Goal: Task Accomplishment & Management: Use online tool/utility

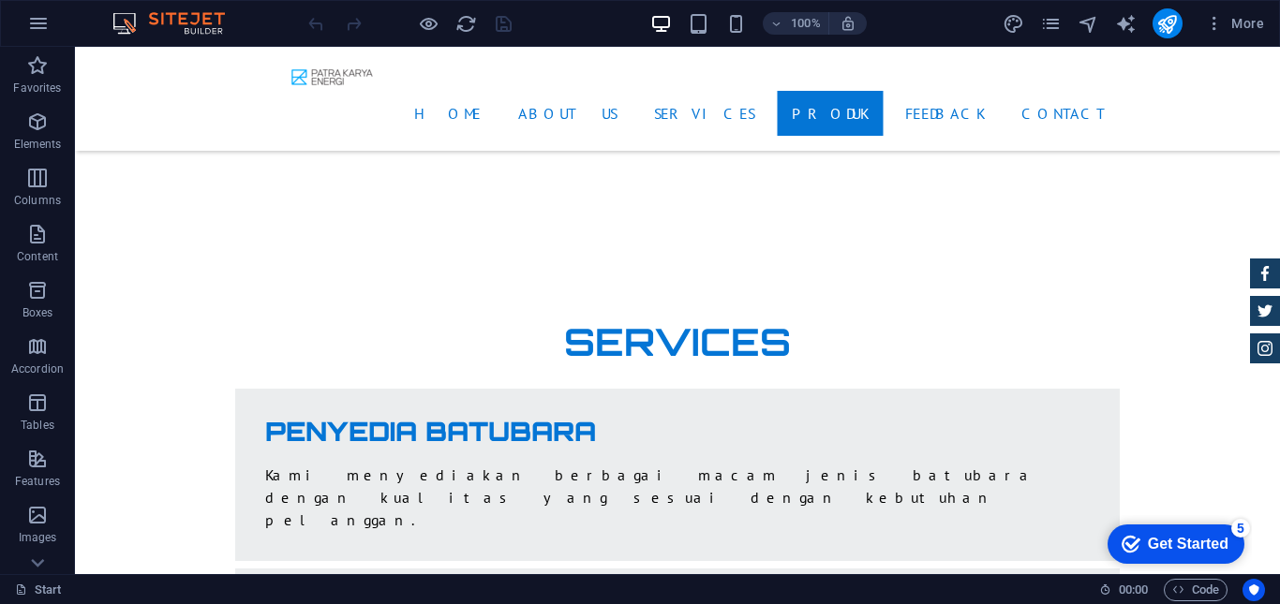
scroll to position [3816, 0]
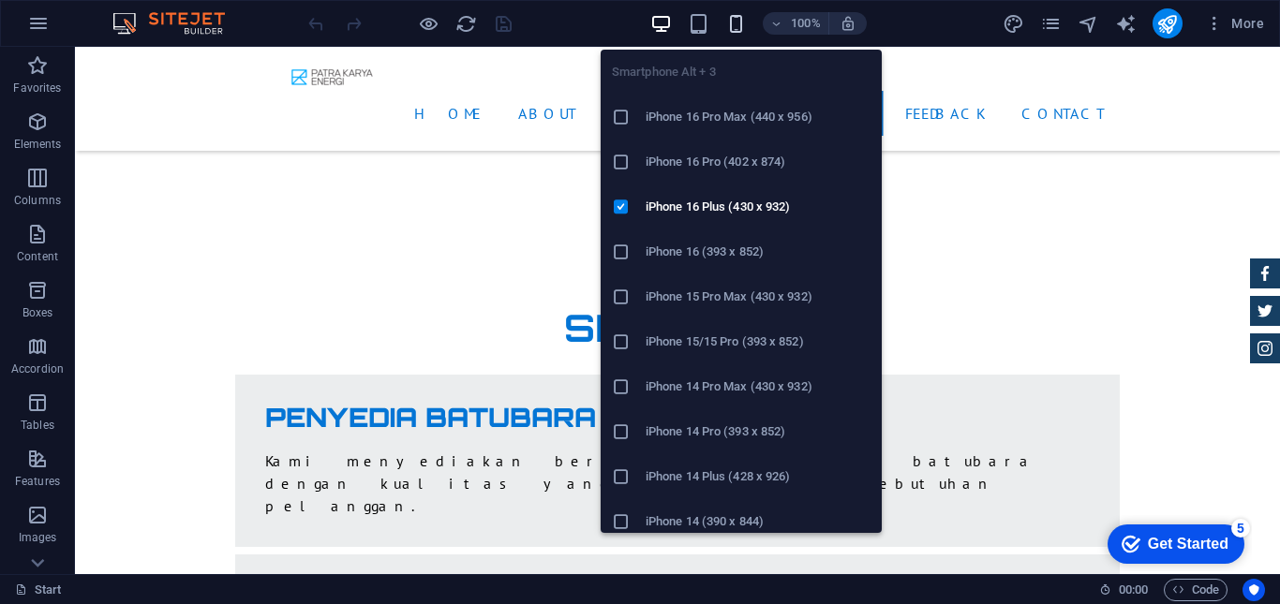
click at [730, 23] on icon "button" at bounding box center [736, 24] width 22 height 22
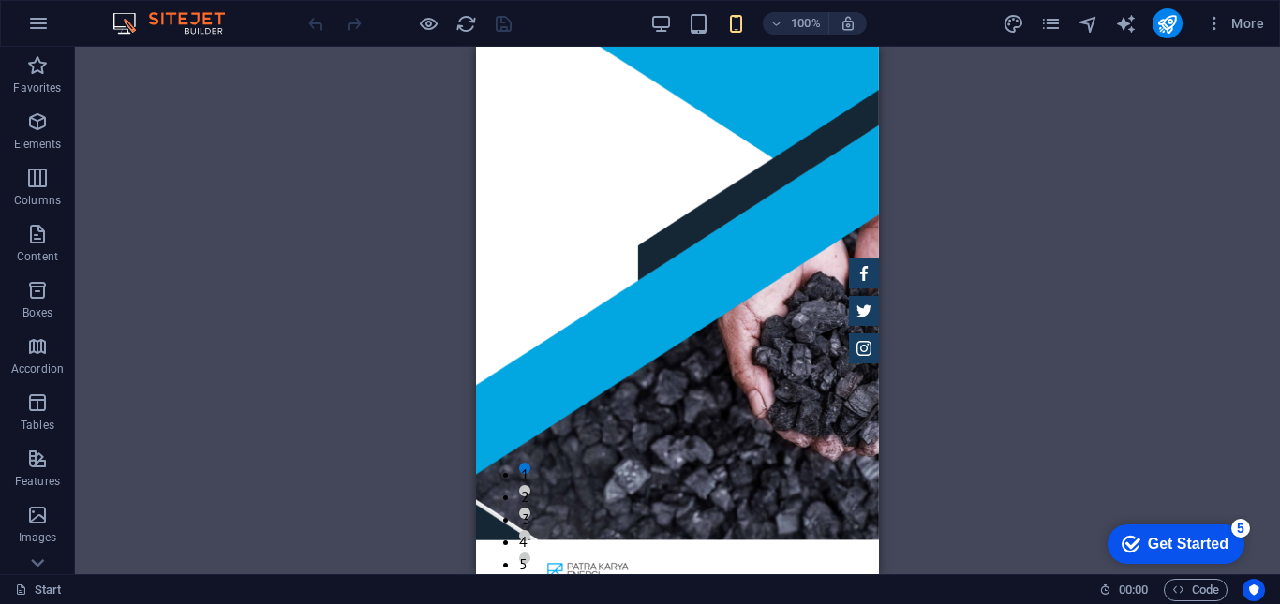
scroll to position [0, 0]
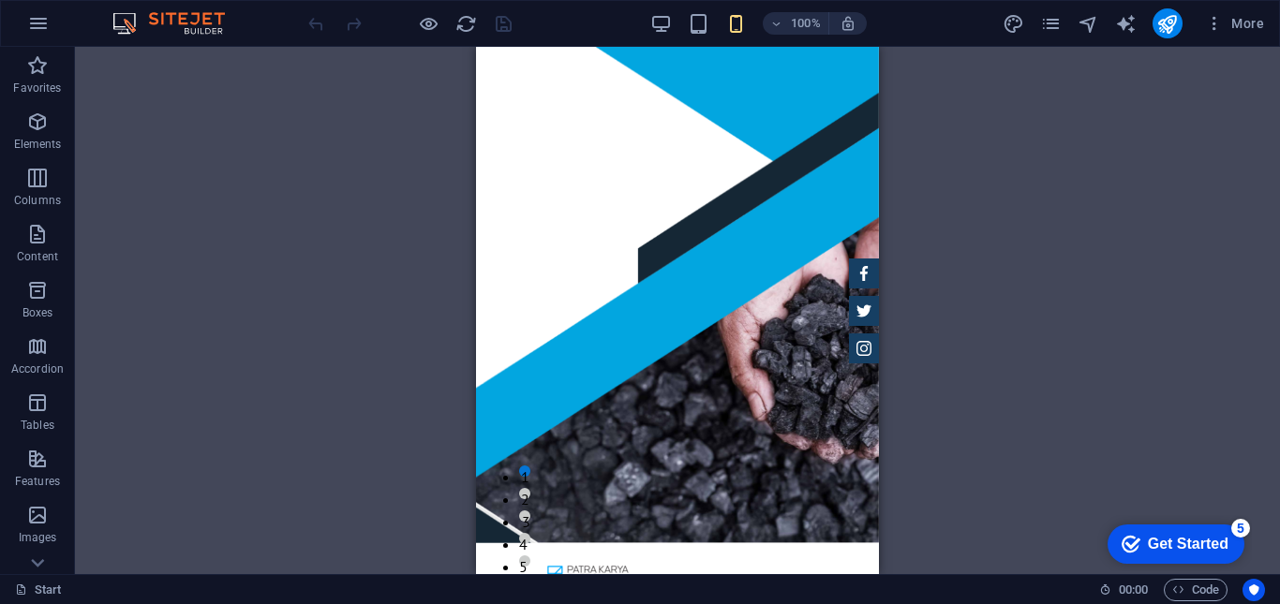
click at [885, 77] on div "H1 Banner Banner Container Menu Bar Preset H3 Preset Container Container Text P…" at bounding box center [677, 311] width 1205 height 528
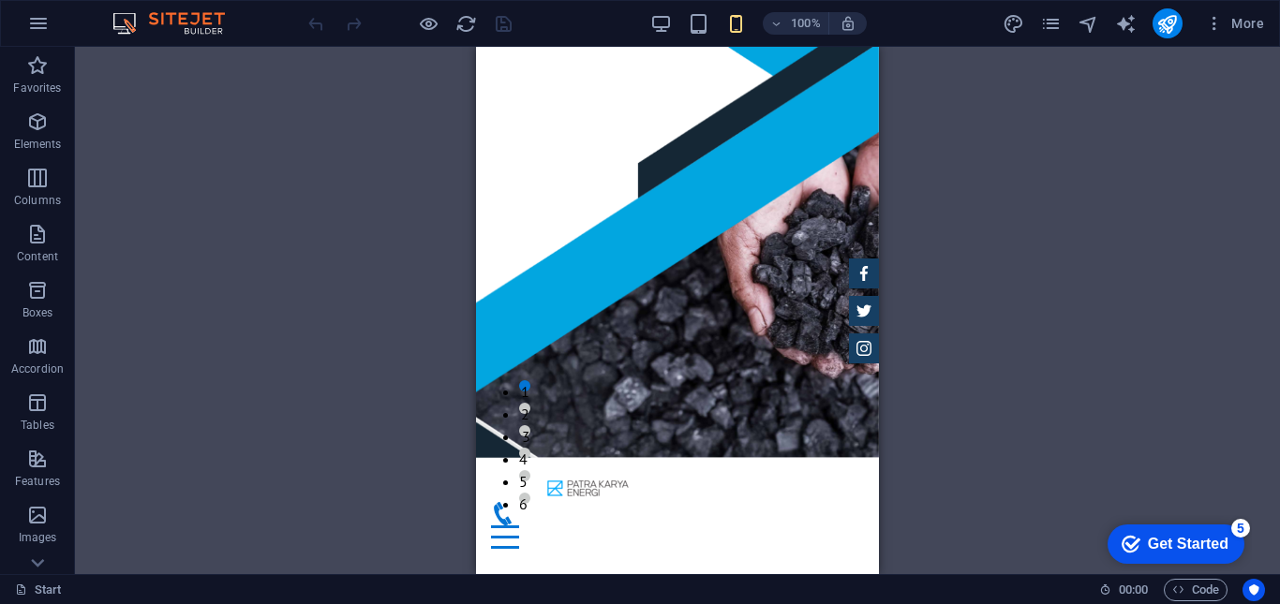
scroll to position [153, 0]
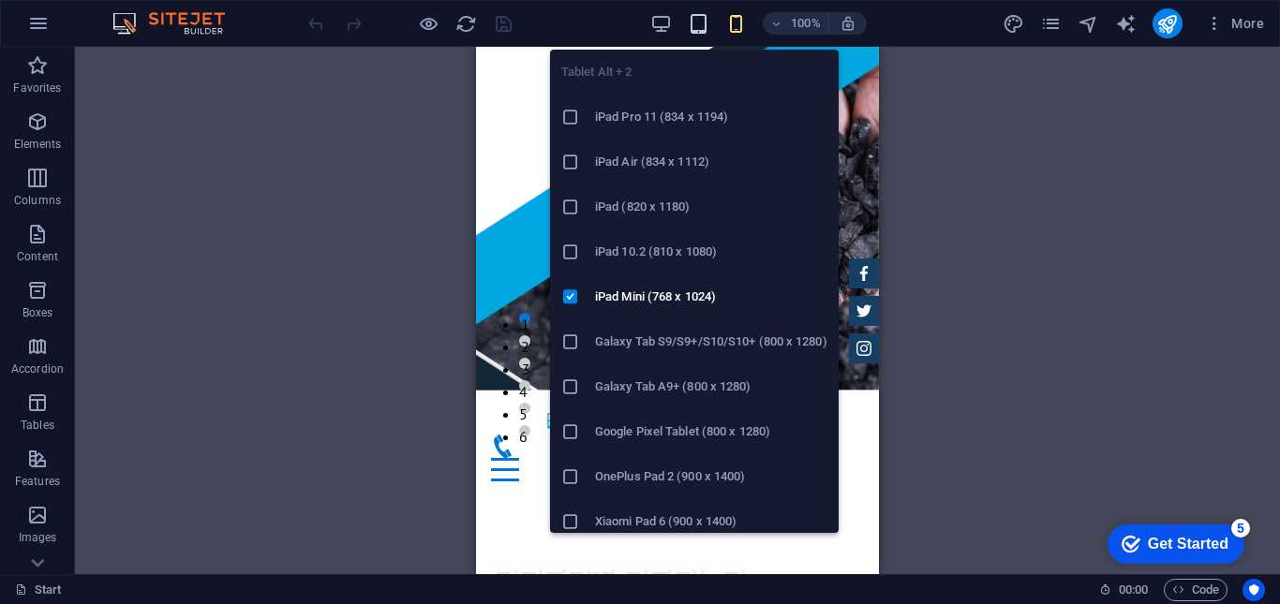
click at [701, 27] on icon "button" at bounding box center [699, 24] width 22 height 22
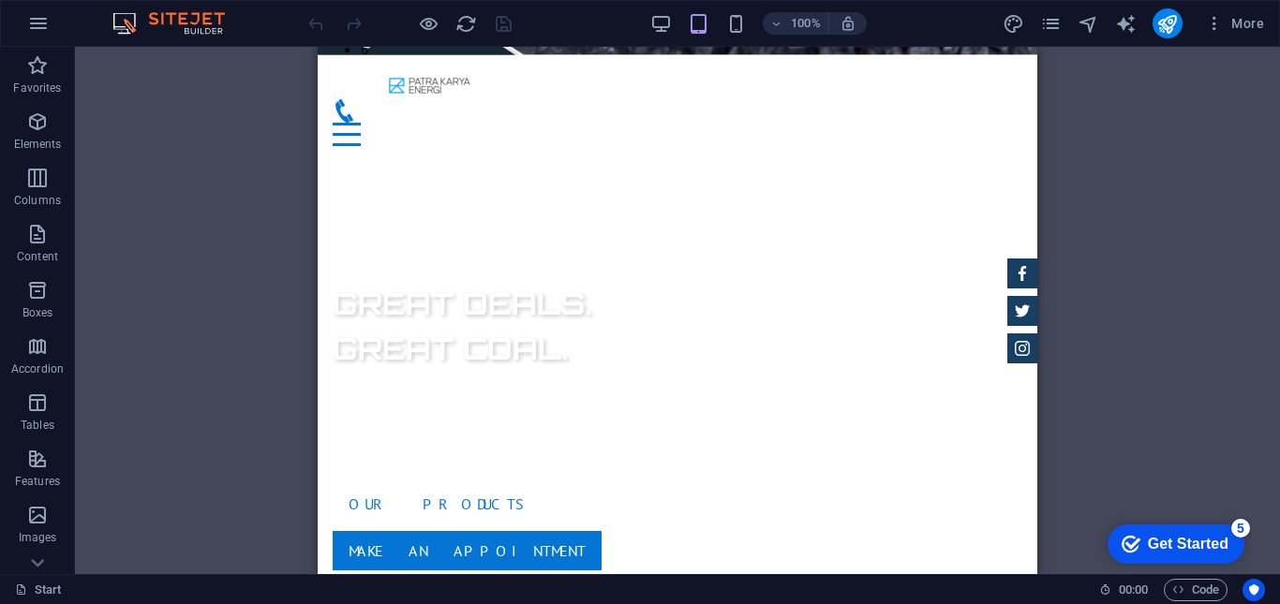
scroll to position [0, 0]
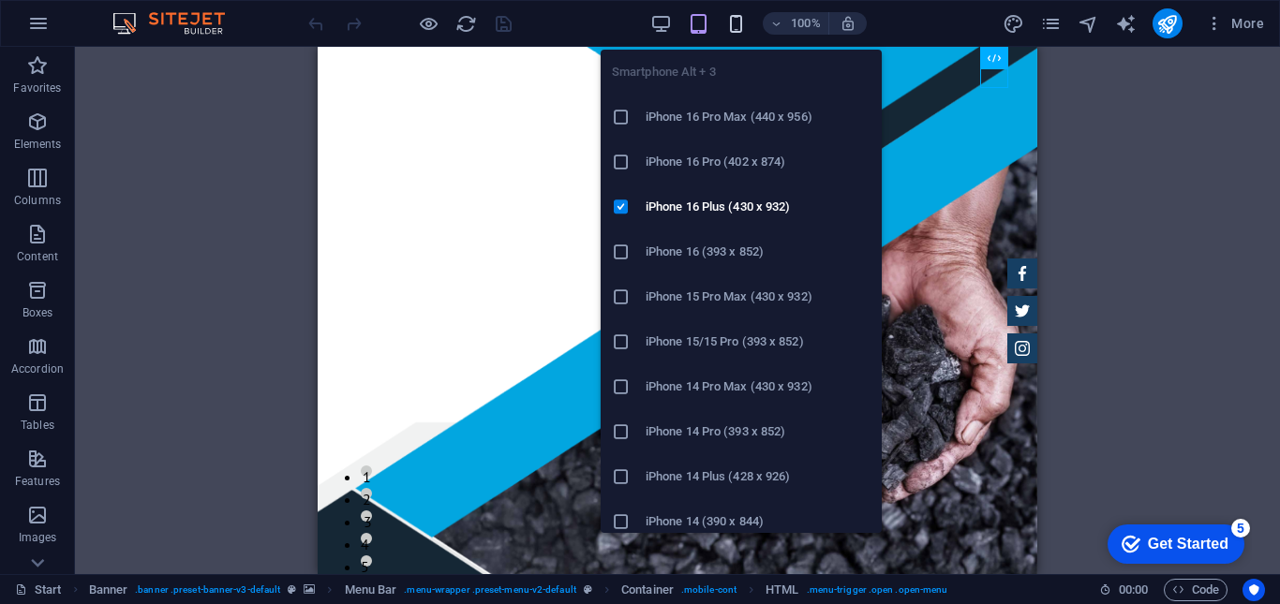
click at [737, 31] on icon "button" at bounding box center [736, 24] width 22 height 22
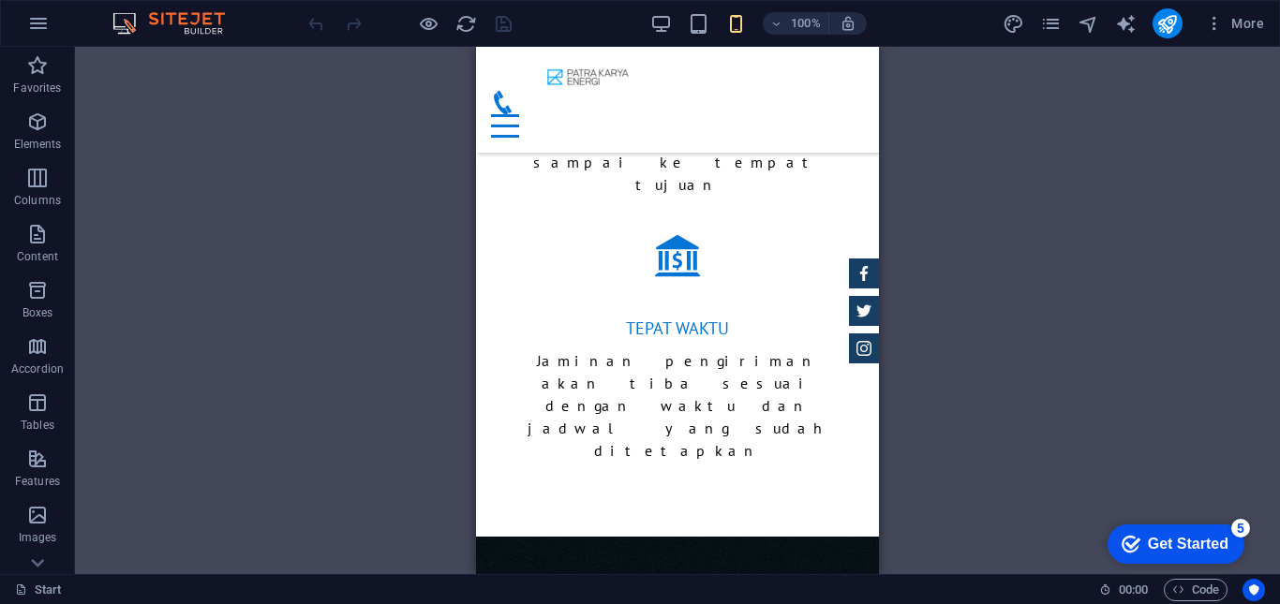
scroll to position [3435, 0]
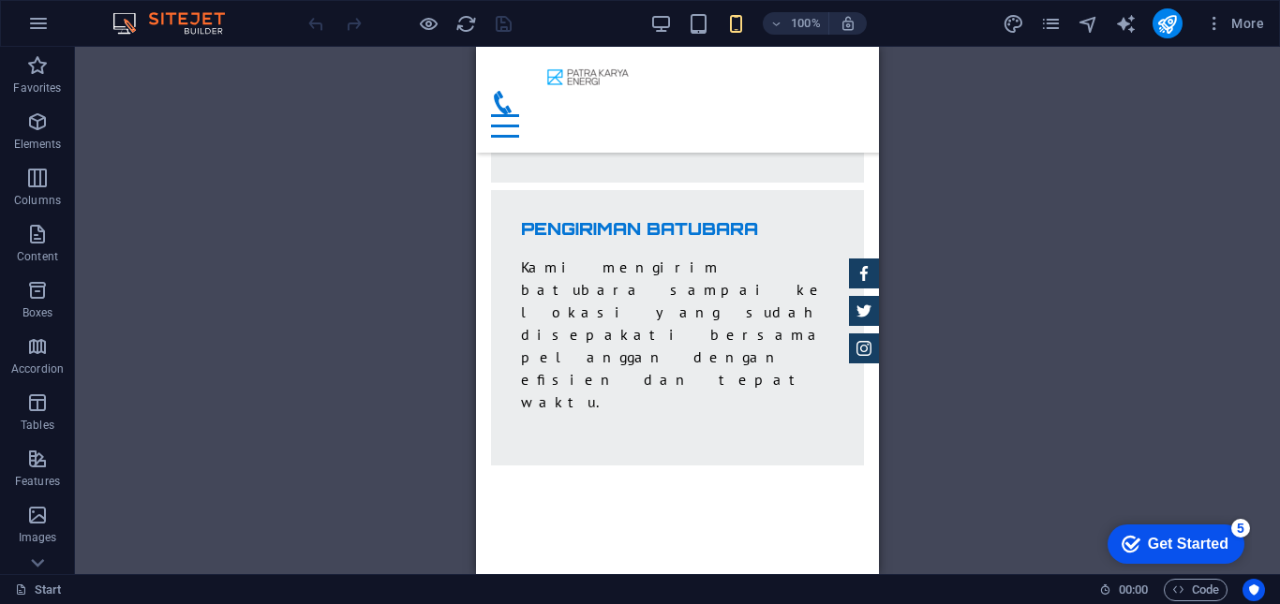
scroll to position [5135, 0]
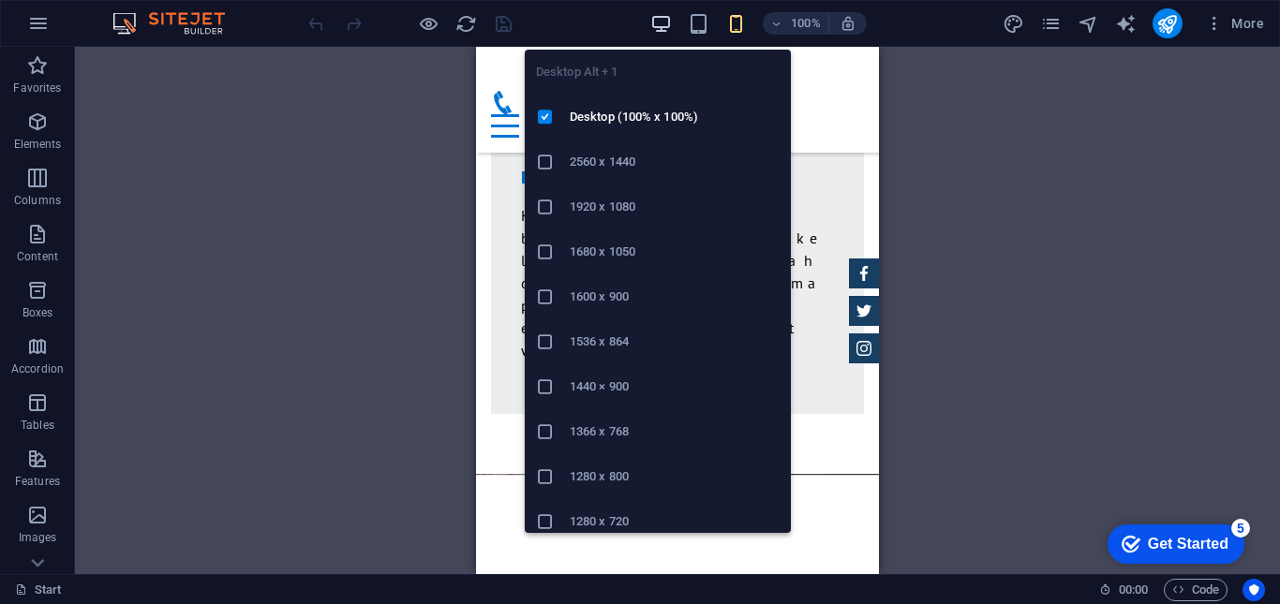
click at [660, 22] on icon "button" at bounding box center [661, 24] width 22 height 22
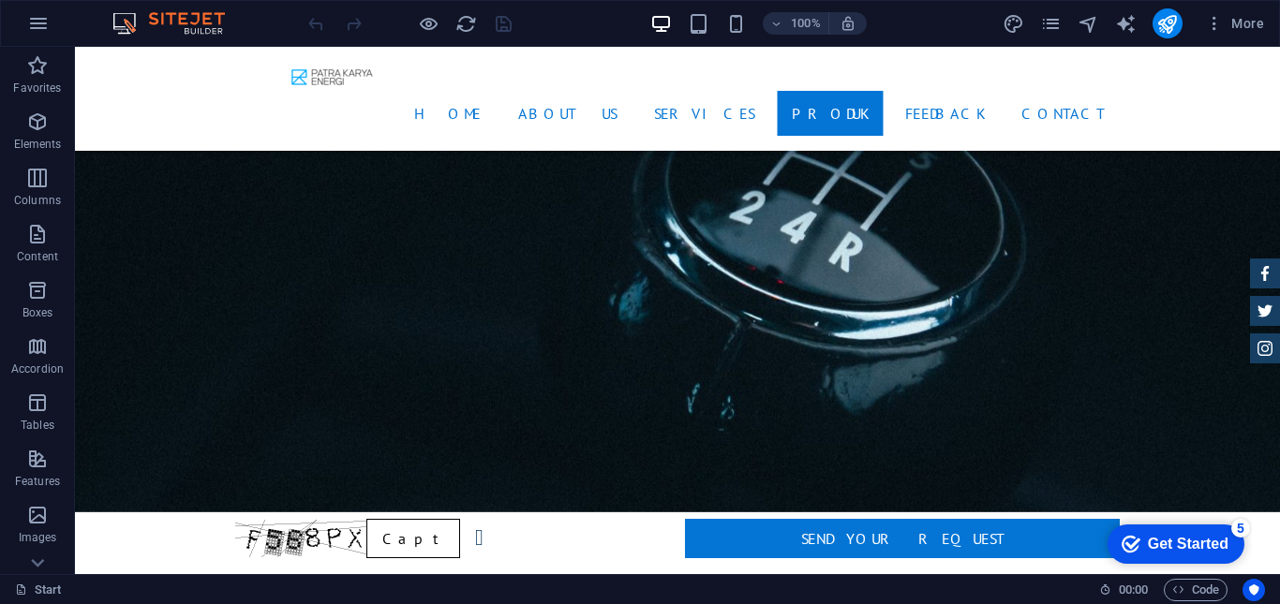
scroll to position [3323, 0]
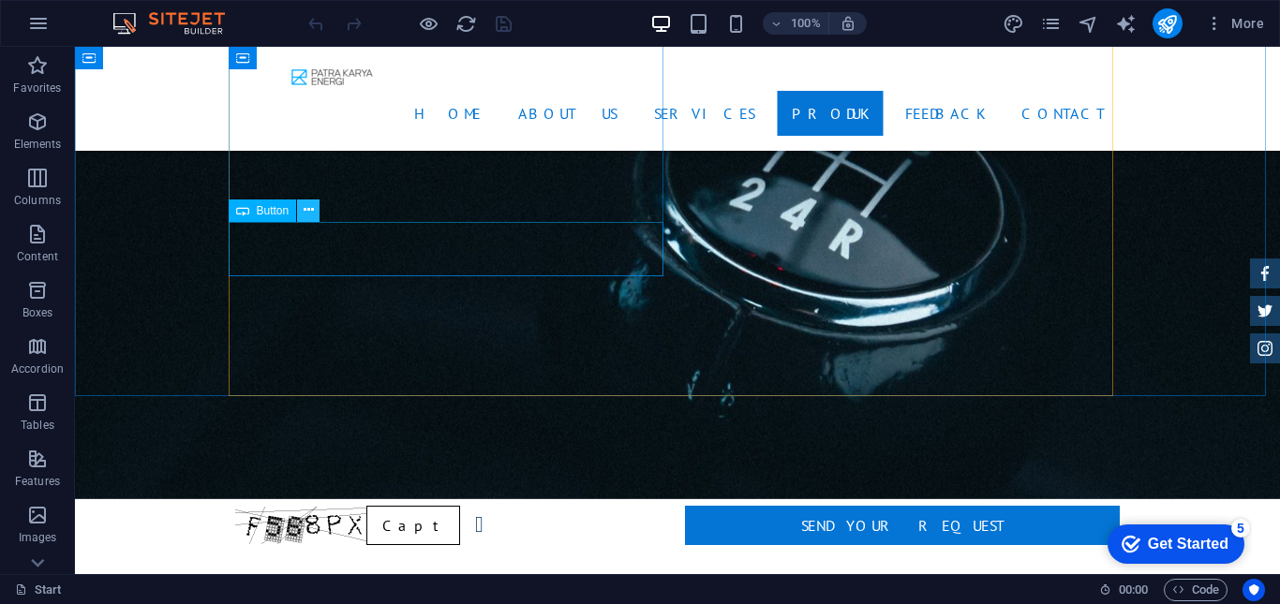
click at [304, 214] on icon at bounding box center [309, 211] width 10 height 20
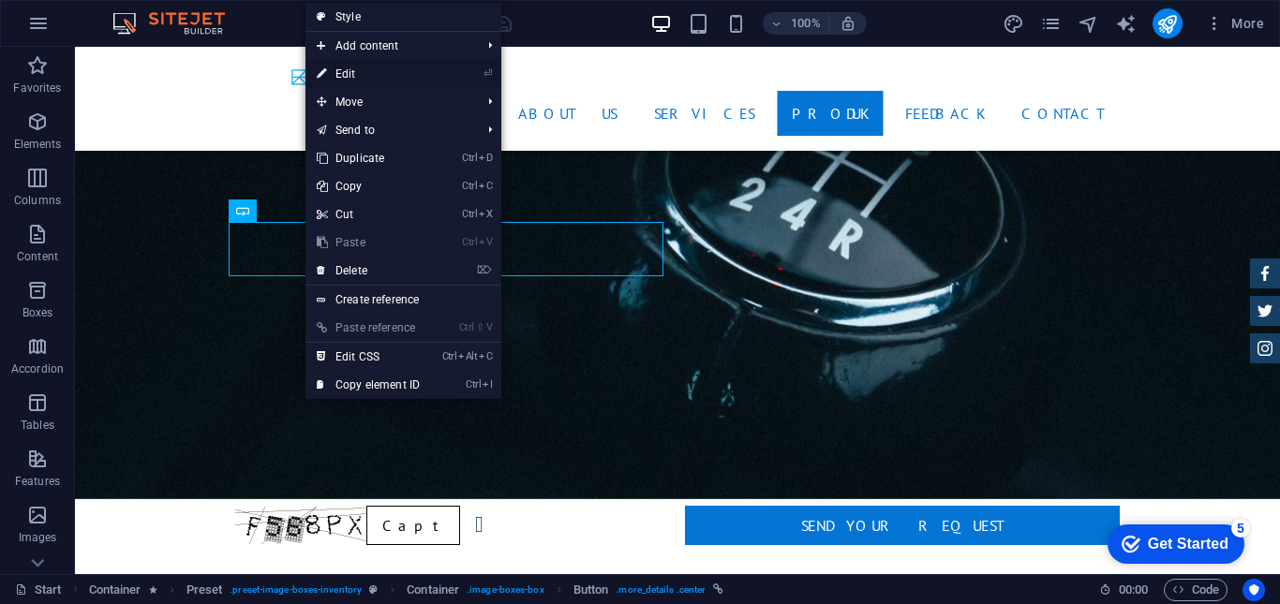
click at [354, 73] on link "⏎ Edit" at bounding box center [369, 74] width 126 height 28
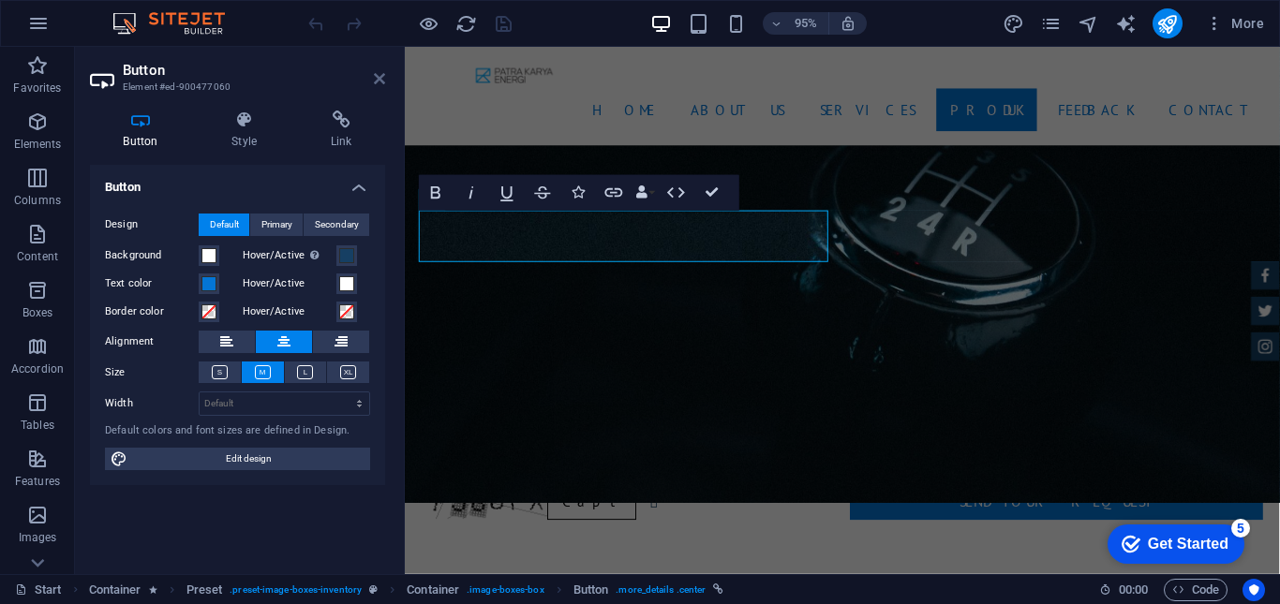
click at [379, 78] on icon at bounding box center [379, 78] width 11 height 15
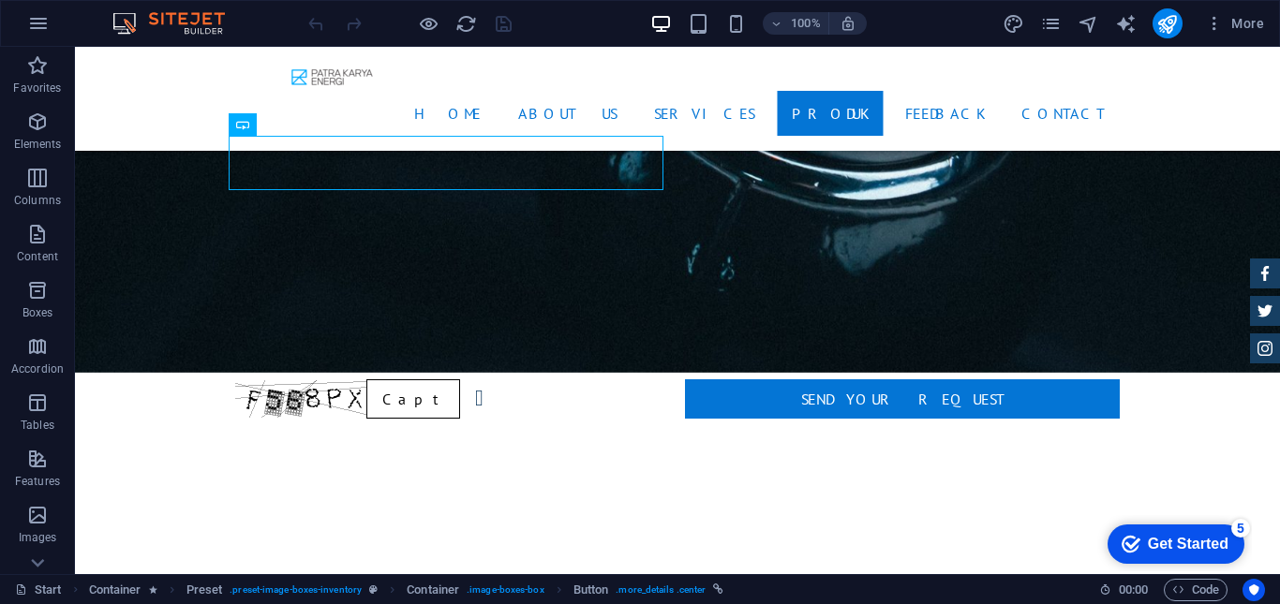
scroll to position [3464, 0]
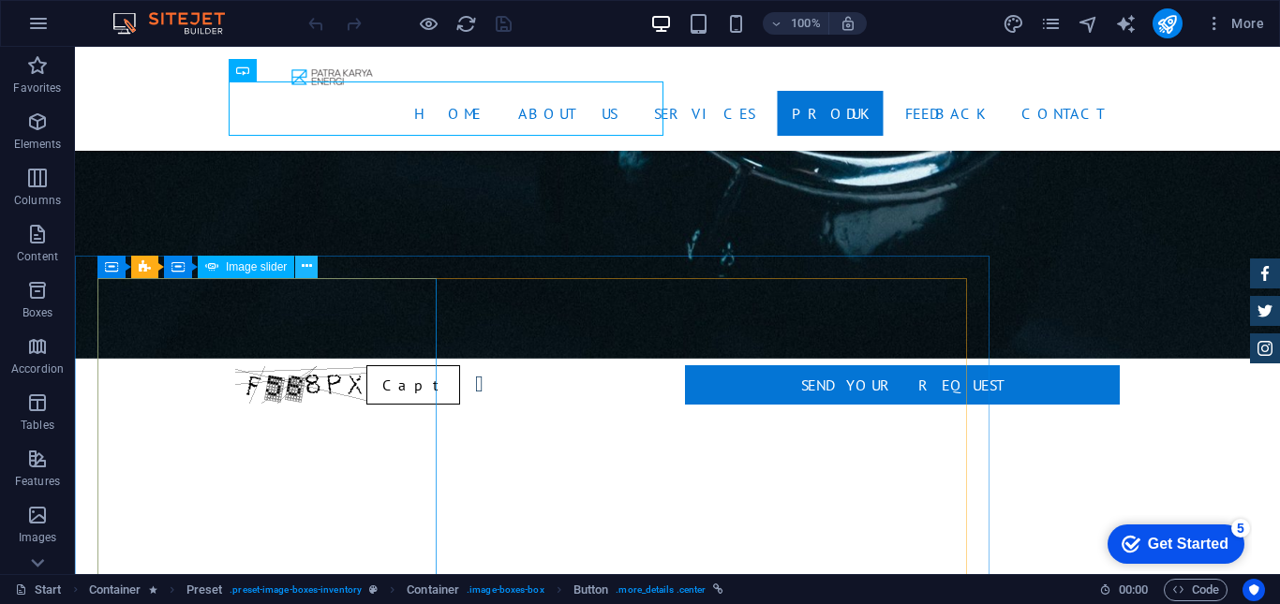
click at [305, 261] on icon at bounding box center [307, 267] width 10 height 20
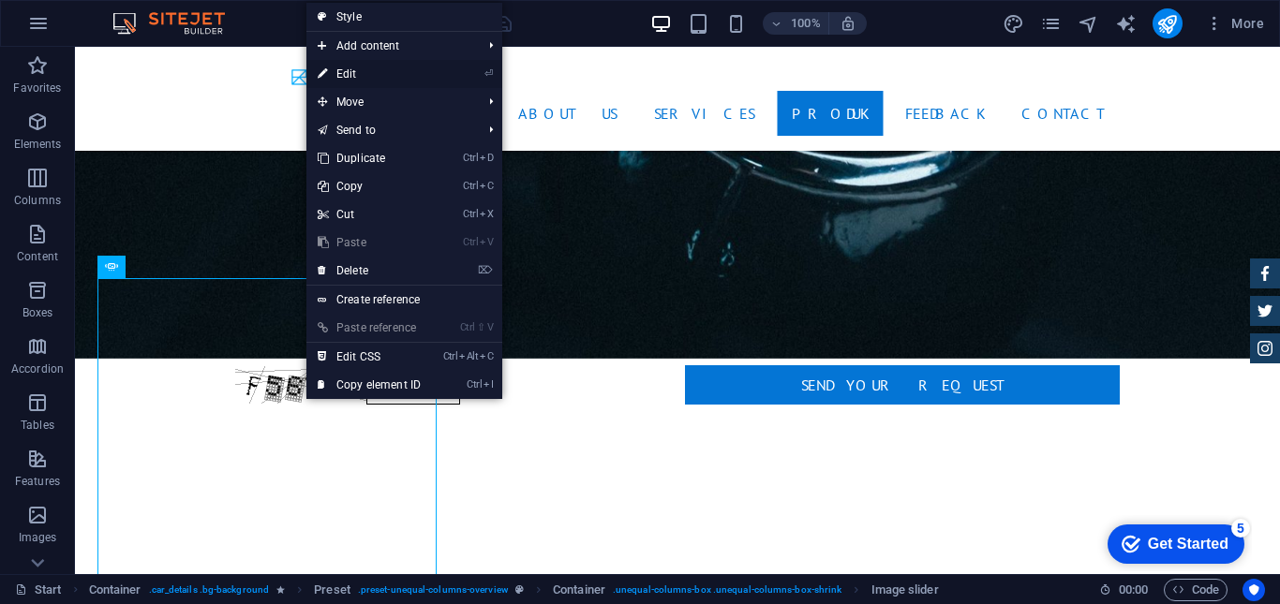
click at [359, 71] on link "⏎ Edit" at bounding box center [369, 74] width 126 height 28
select select "px"
select select "ms"
select select "progressive"
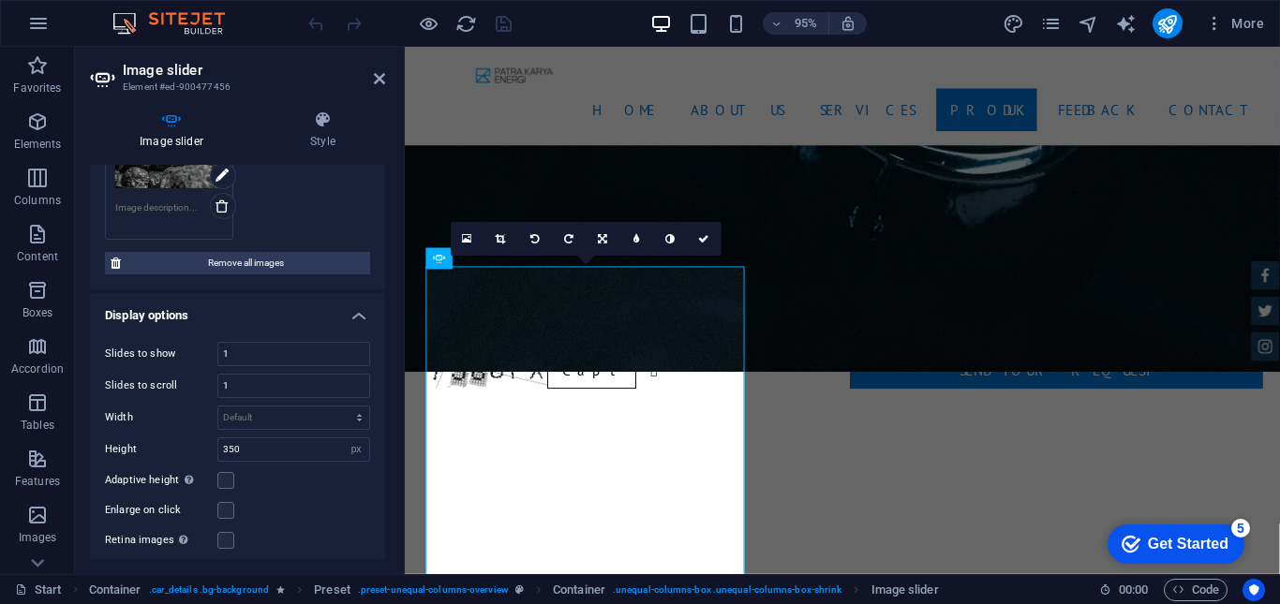
scroll to position [252, 0]
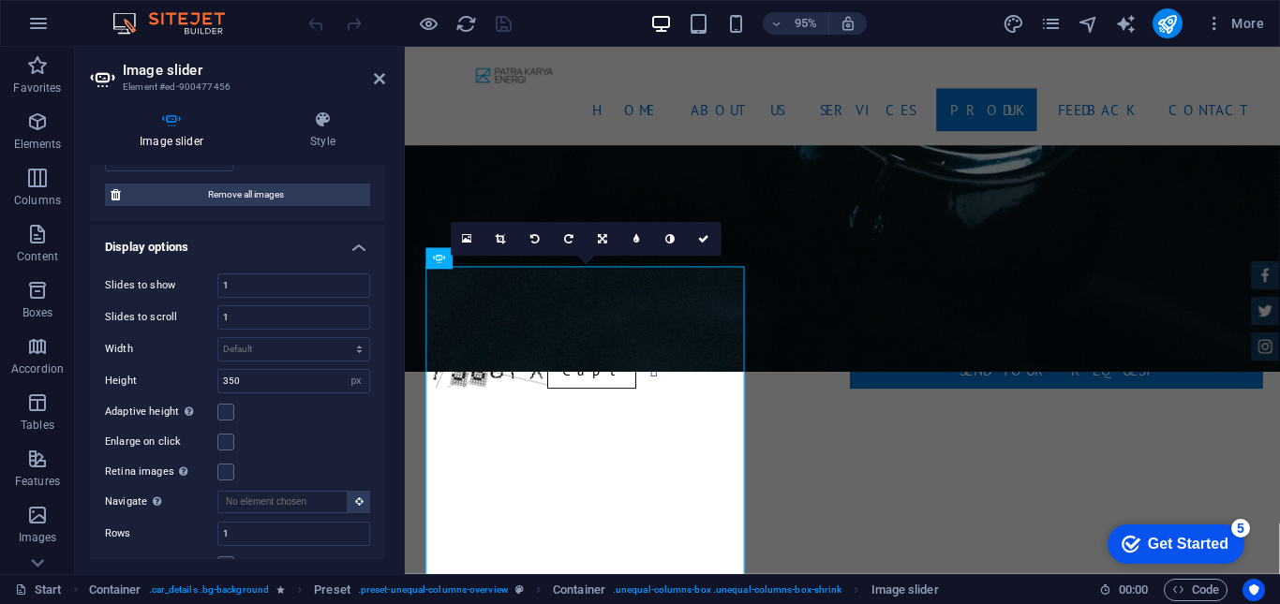
click at [389, 82] on aside "Image slider Element #ed-900477456 Image slider Style Image slider Drag files h…" at bounding box center [240, 311] width 330 height 528
drag, startPoint x: 377, startPoint y: 75, endPoint x: 299, endPoint y: 28, distance: 90.8
click at [377, 75] on icon at bounding box center [379, 78] width 11 height 15
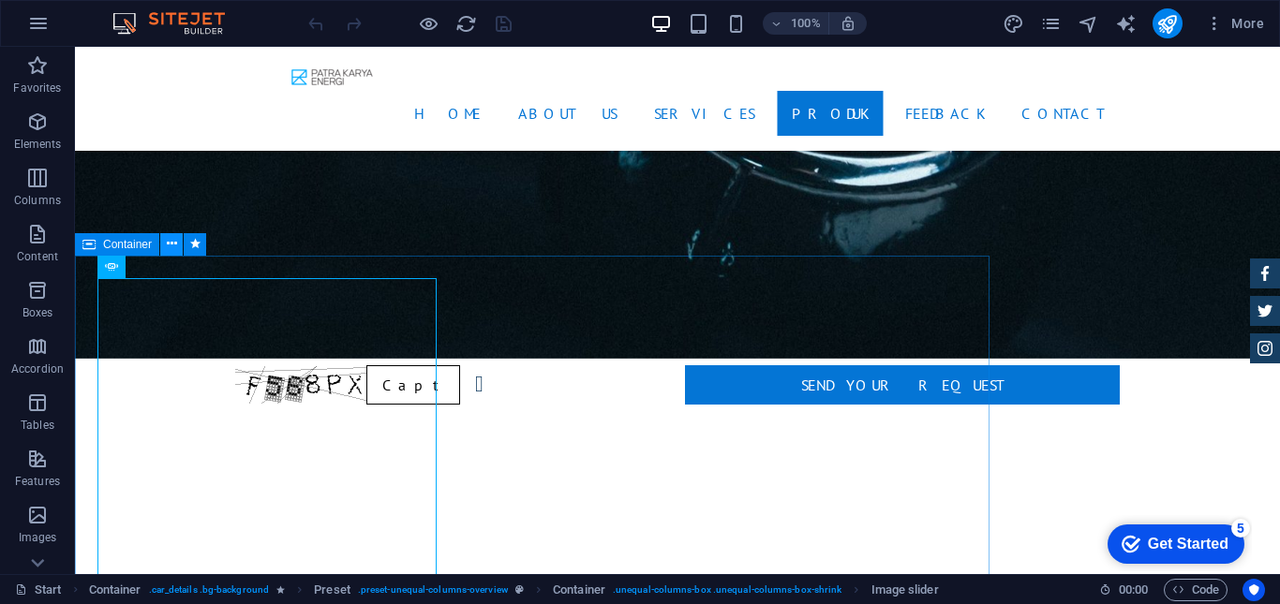
click at [162, 241] on button at bounding box center [171, 244] width 22 height 22
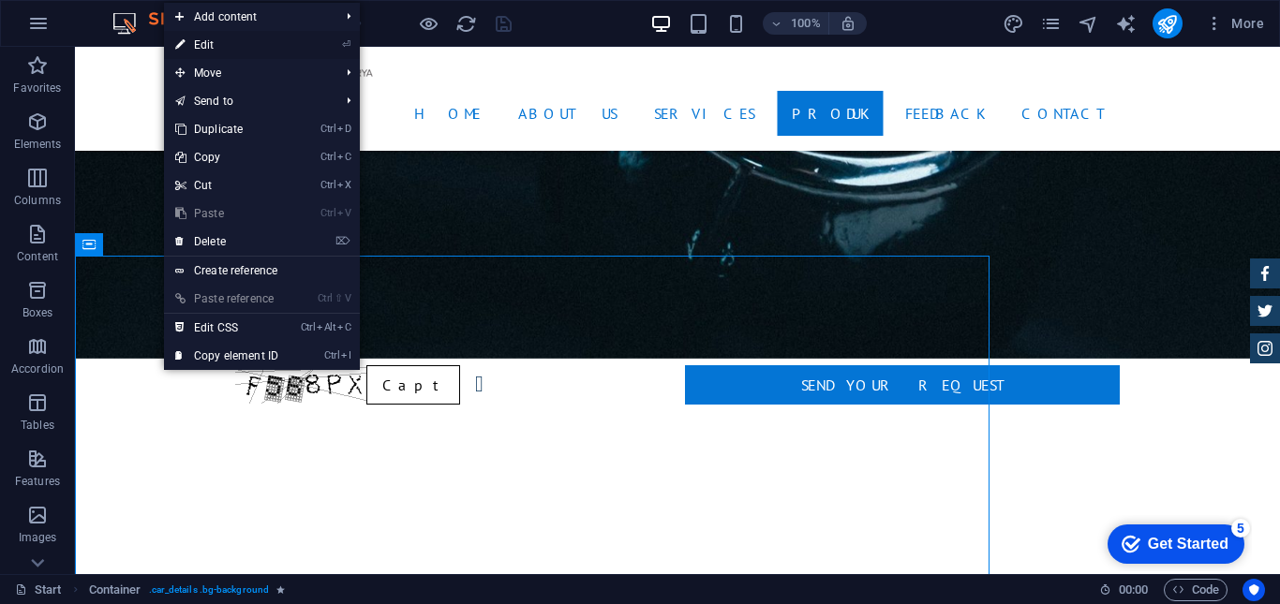
click at [209, 44] on link "⏎ Edit" at bounding box center [227, 45] width 126 height 28
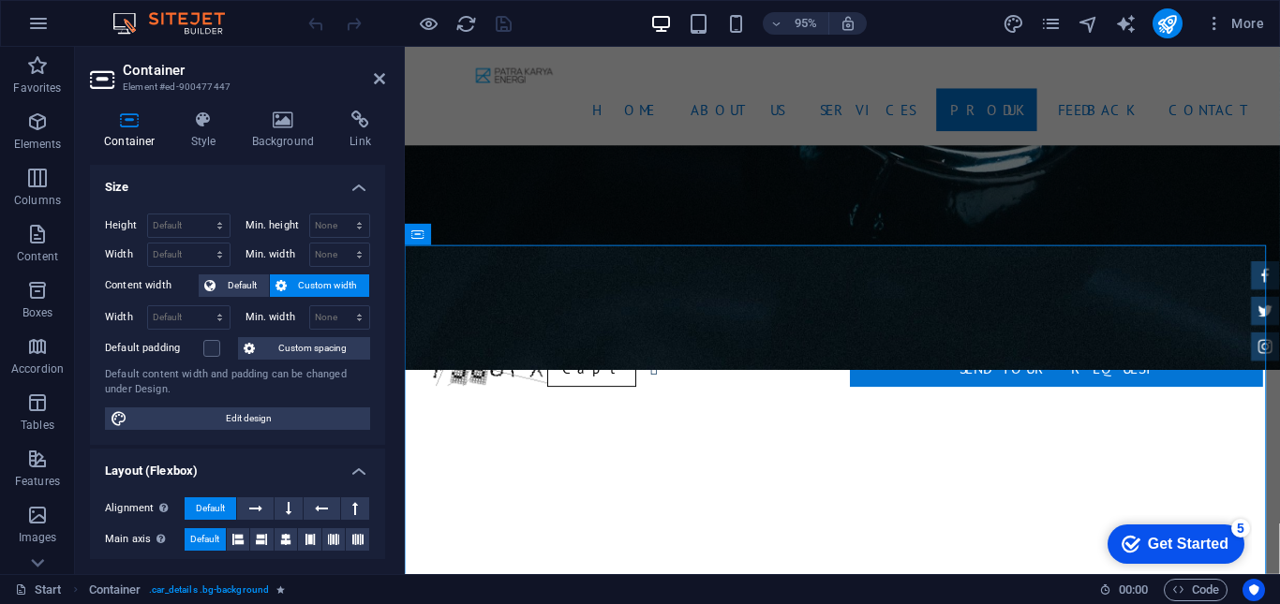
scroll to position [3461, 0]
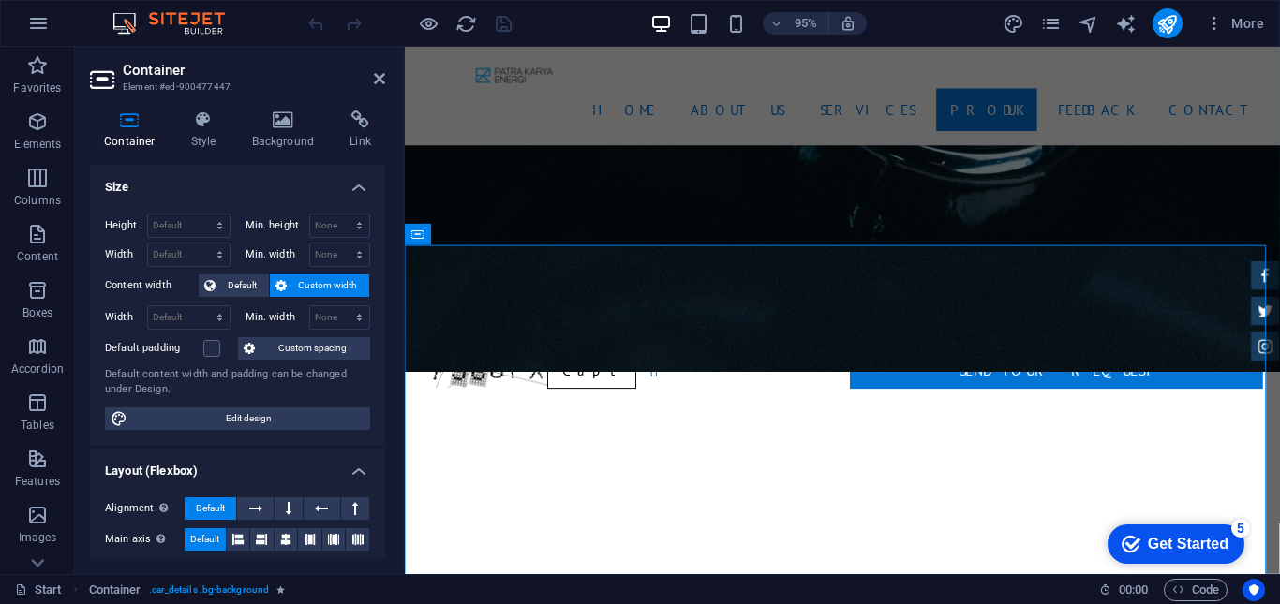
drag, startPoint x: 380, startPoint y: 268, endPoint x: 373, endPoint y: 315, distance: 47.3
click at [373, 315] on div "Height Default px rem % vh vw Min. height None px rem % vh vw Width Default px …" at bounding box center [237, 322] width 295 height 246
drag, startPoint x: 380, startPoint y: 315, endPoint x: 395, endPoint y: 378, distance: 64.6
click at [395, 378] on div "Container Style Background Link Size Height Default px rem % vh vw Min. height …" at bounding box center [237, 335] width 325 height 479
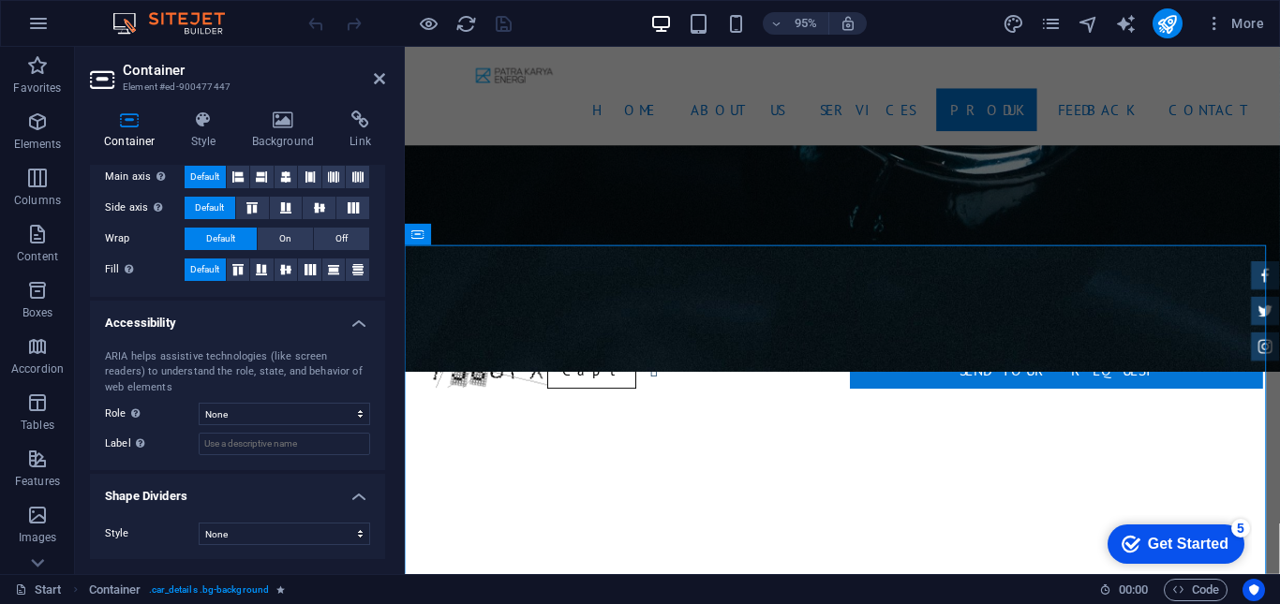
scroll to position [364, 0]
click at [357, 127] on icon at bounding box center [360, 120] width 50 height 19
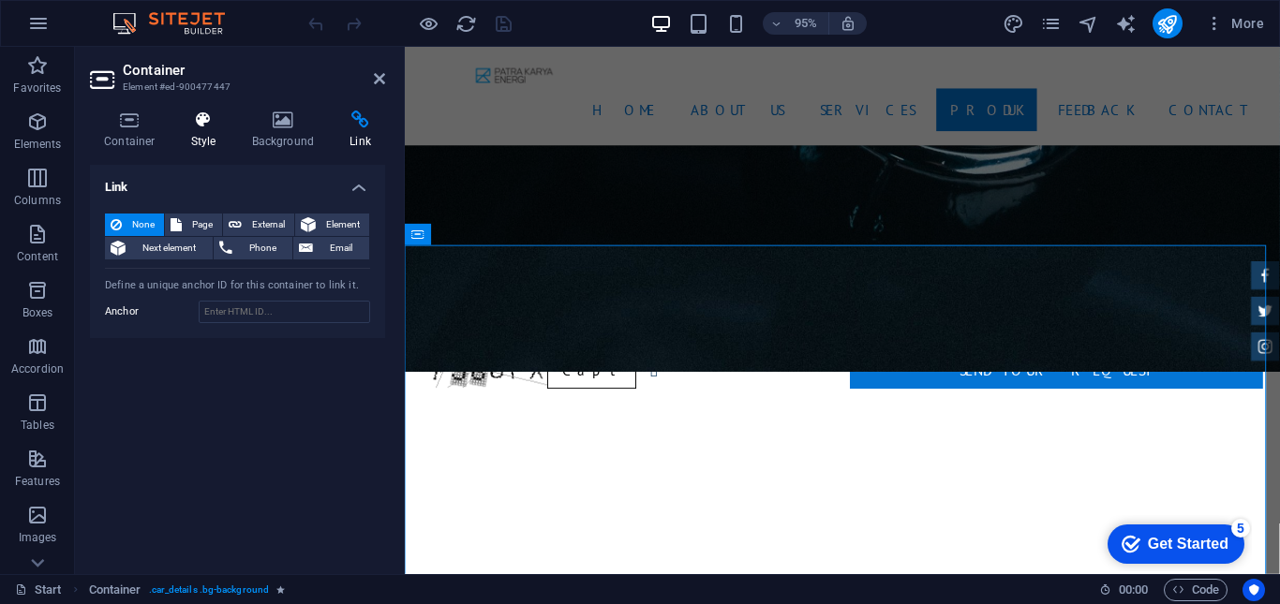
click at [201, 136] on h4 "Style" at bounding box center [207, 130] width 61 height 39
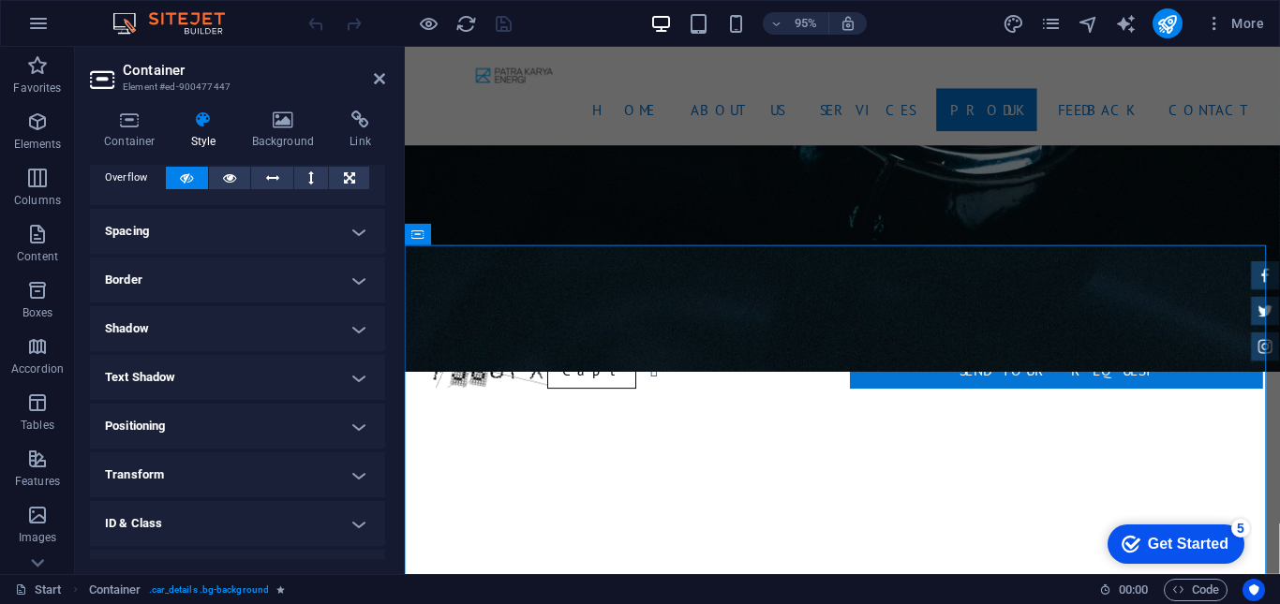
scroll to position [0, 0]
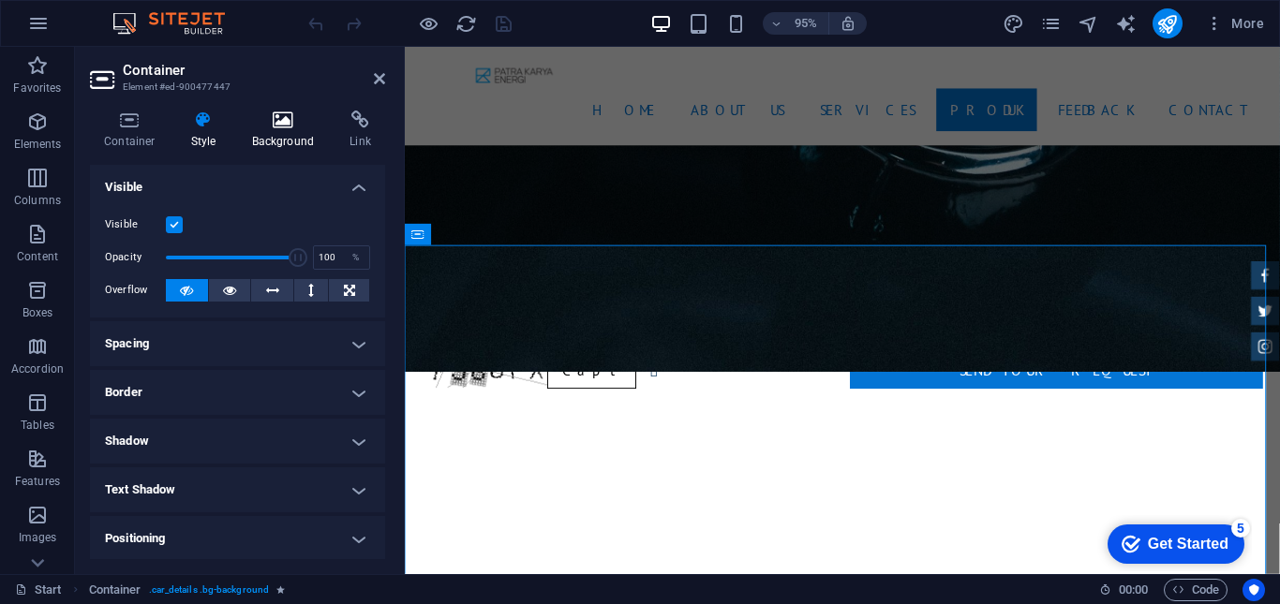
click at [267, 136] on h4 "Background" at bounding box center [287, 130] width 98 height 39
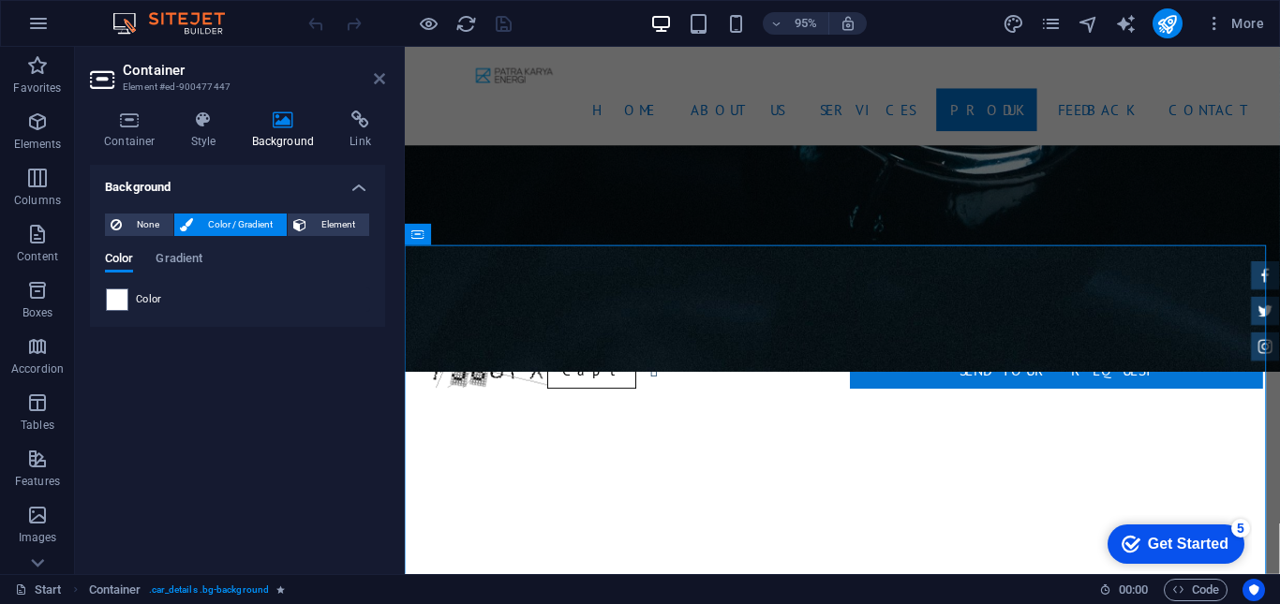
click at [379, 73] on icon at bounding box center [379, 78] width 11 height 15
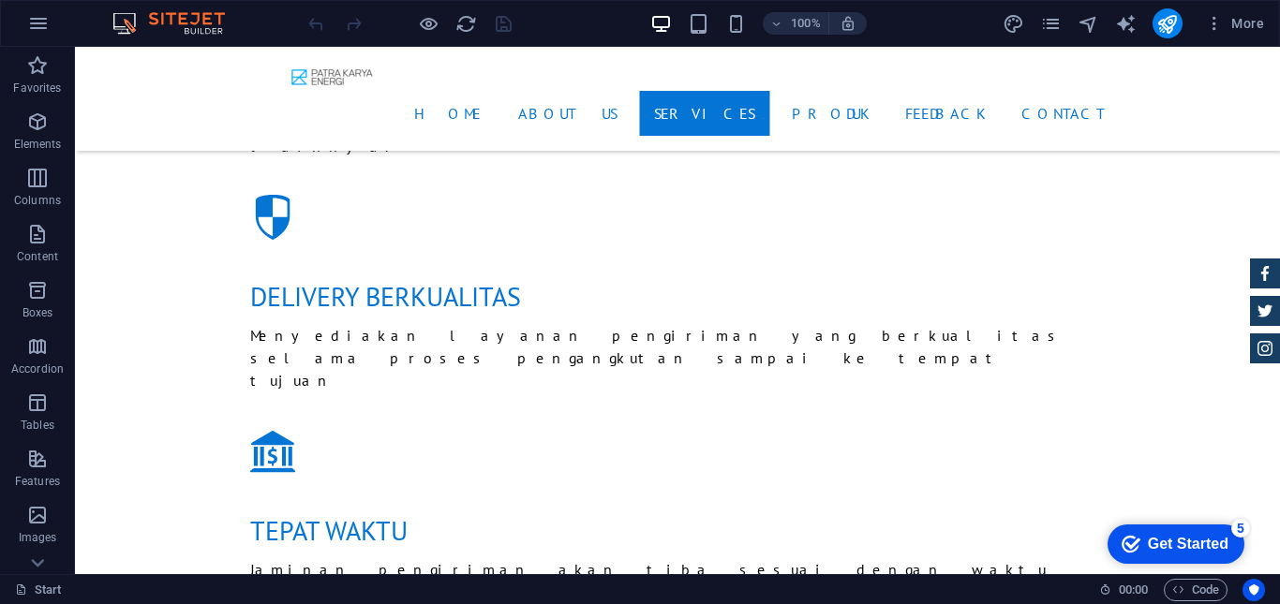
scroll to position [2516, 0]
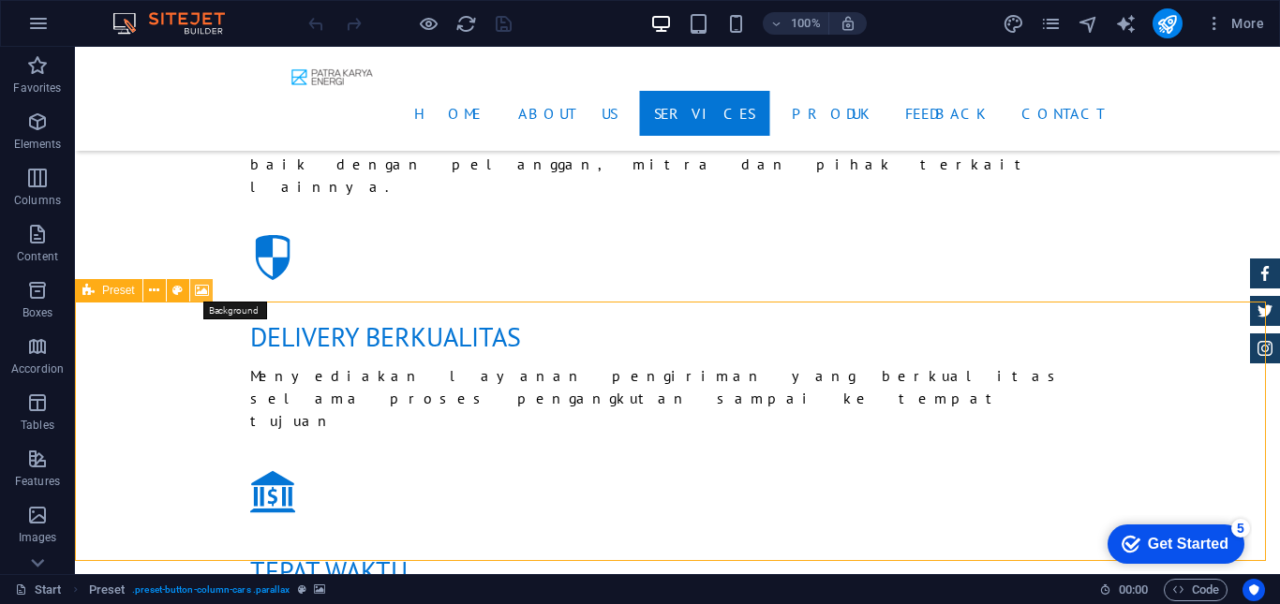
click at [196, 288] on icon at bounding box center [202, 291] width 14 height 20
select select "%"
select select "px"
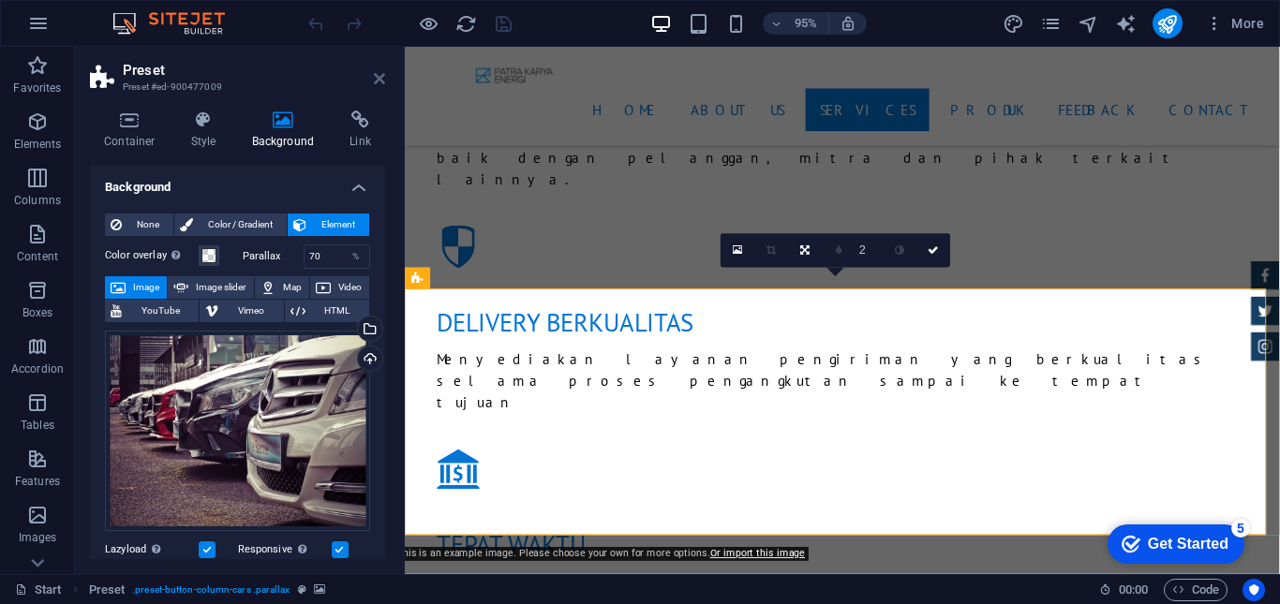
click at [380, 82] on icon at bounding box center [379, 78] width 11 height 15
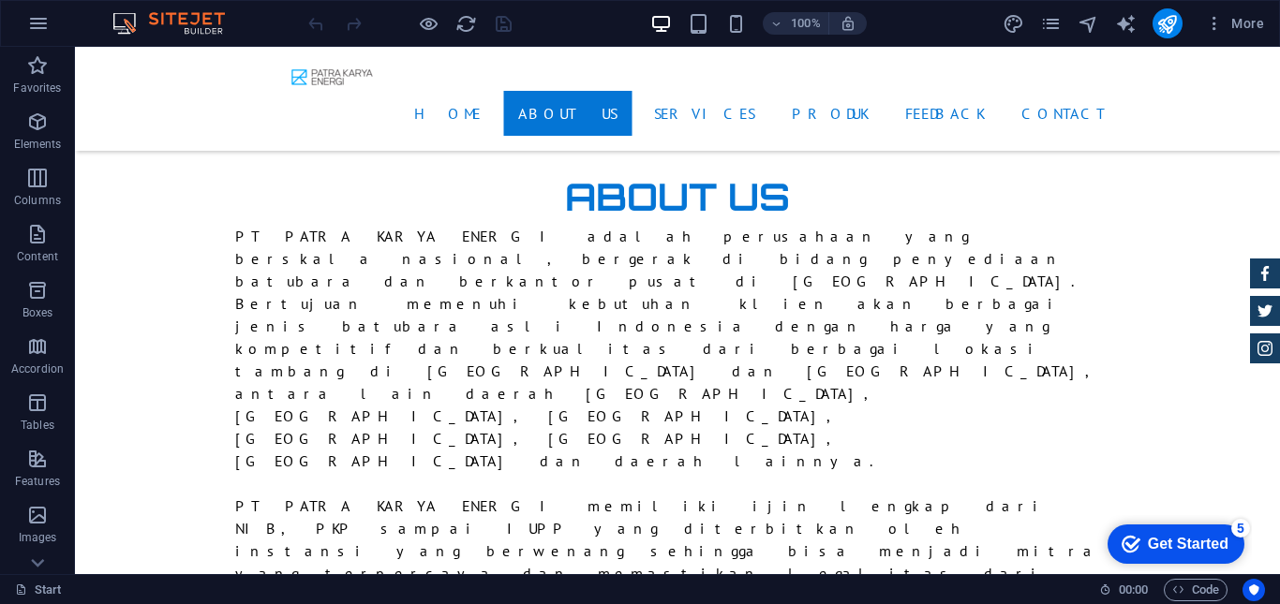
scroll to position [1353, 0]
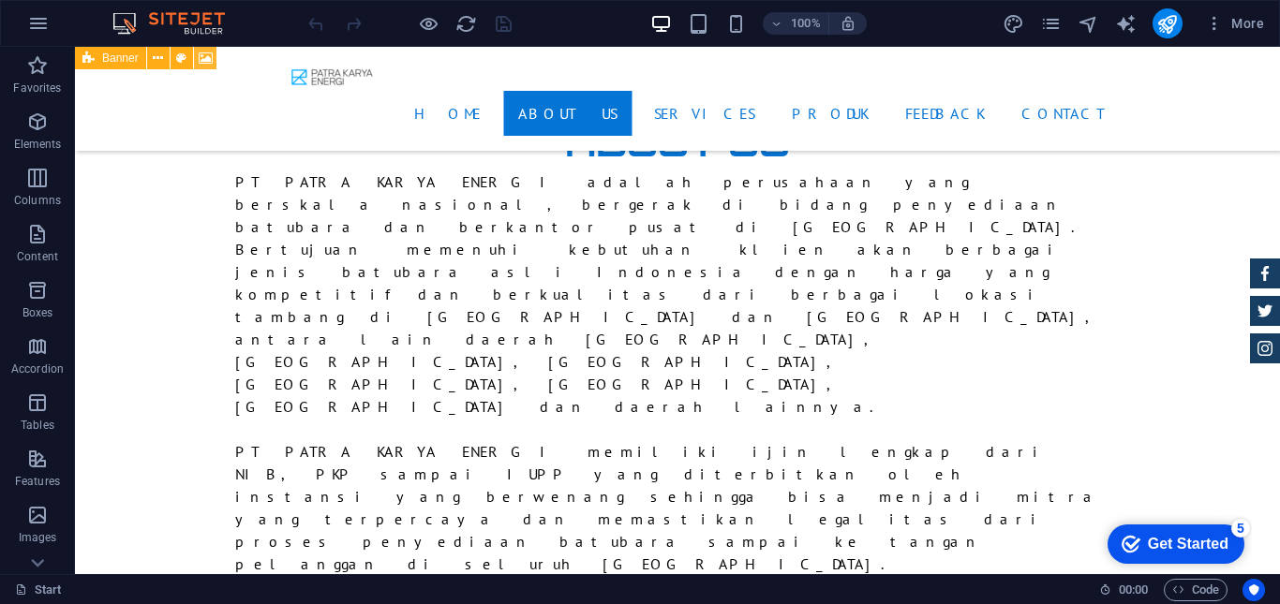
click at [204, 61] on icon at bounding box center [206, 59] width 14 height 20
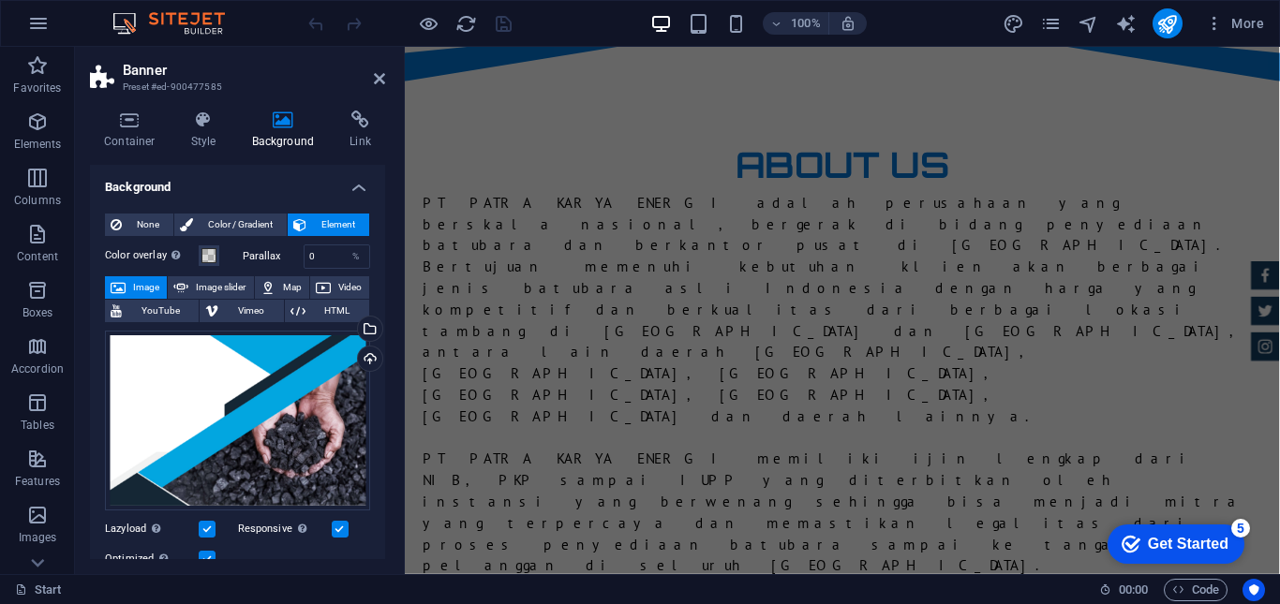
scroll to position [50, 0]
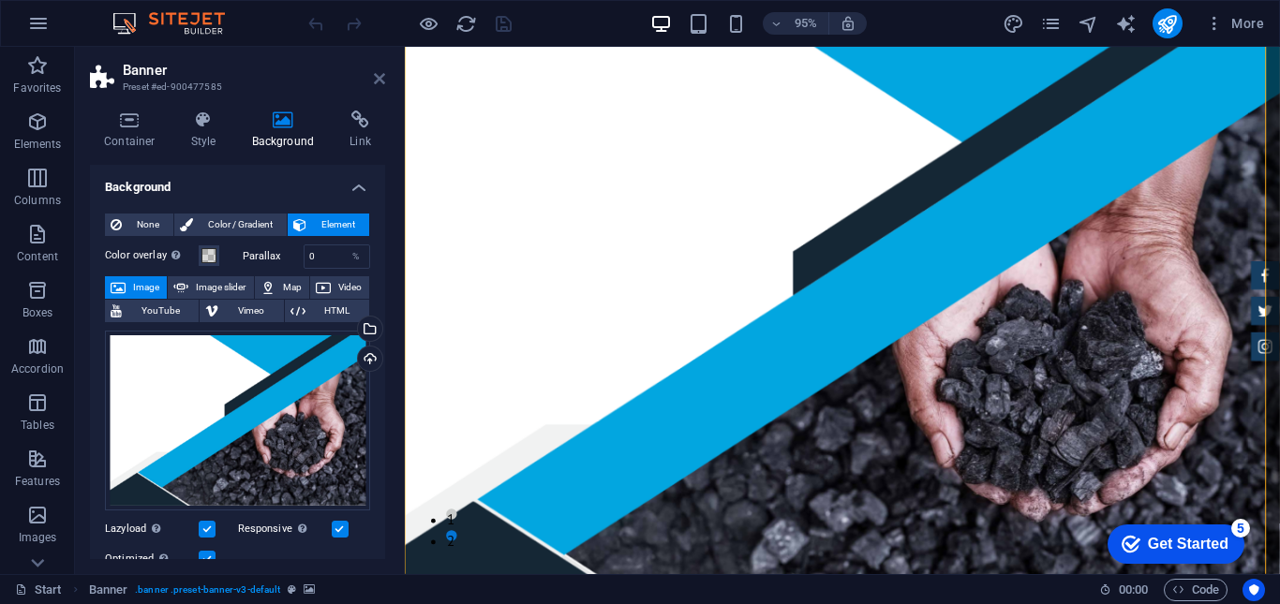
click at [381, 75] on icon at bounding box center [379, 78] width 11 height 15
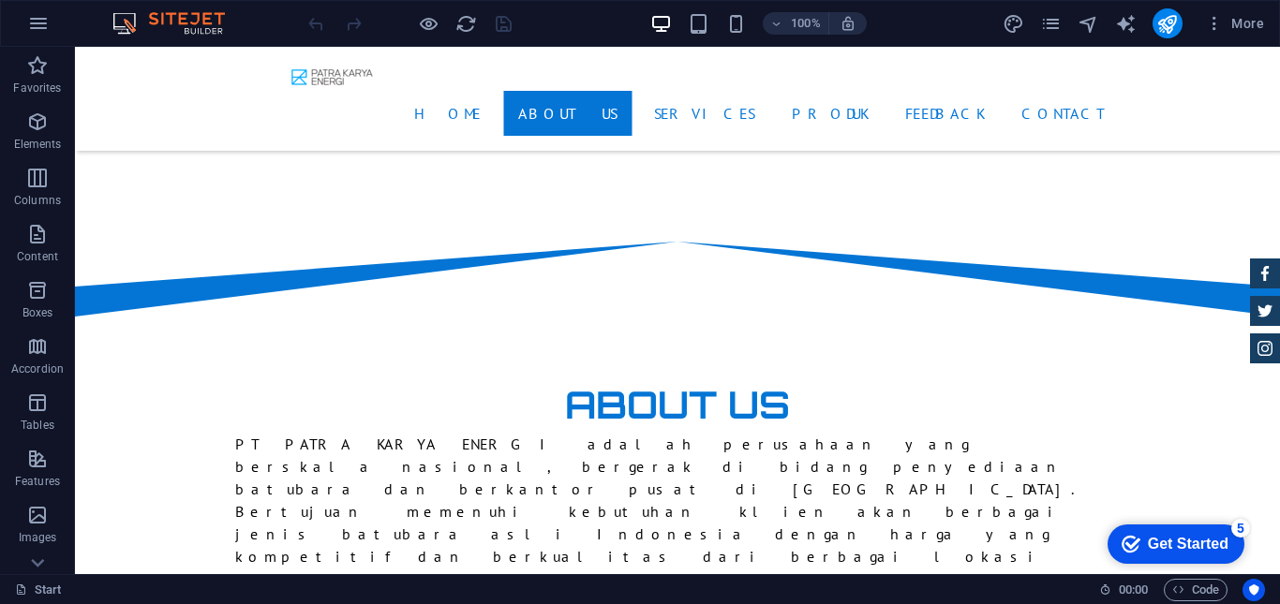
scroll to position [1200, 0]
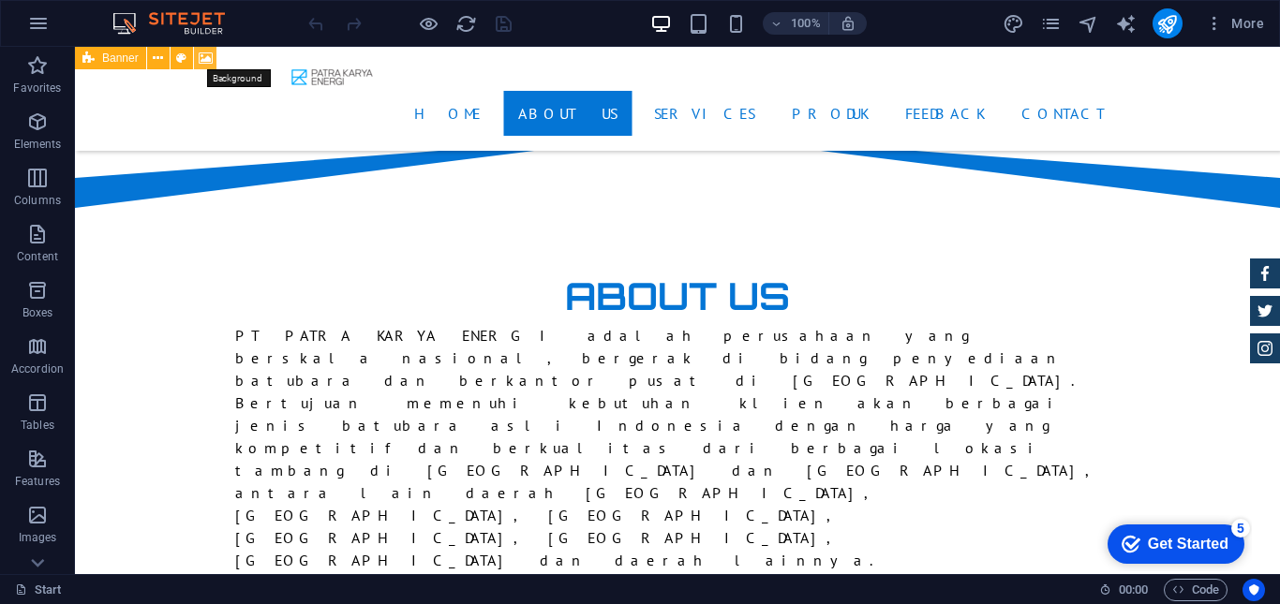
click at [205, 54] on icon at bounding box center [206, 59] width 14 height 20
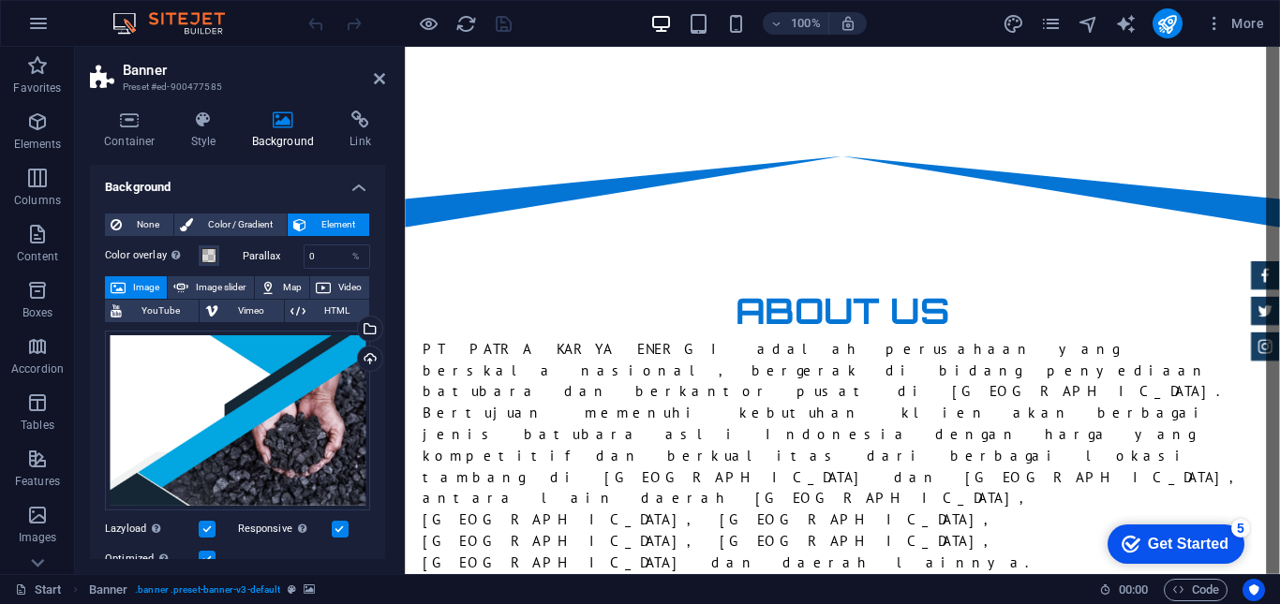
scroll to position [50, 0]
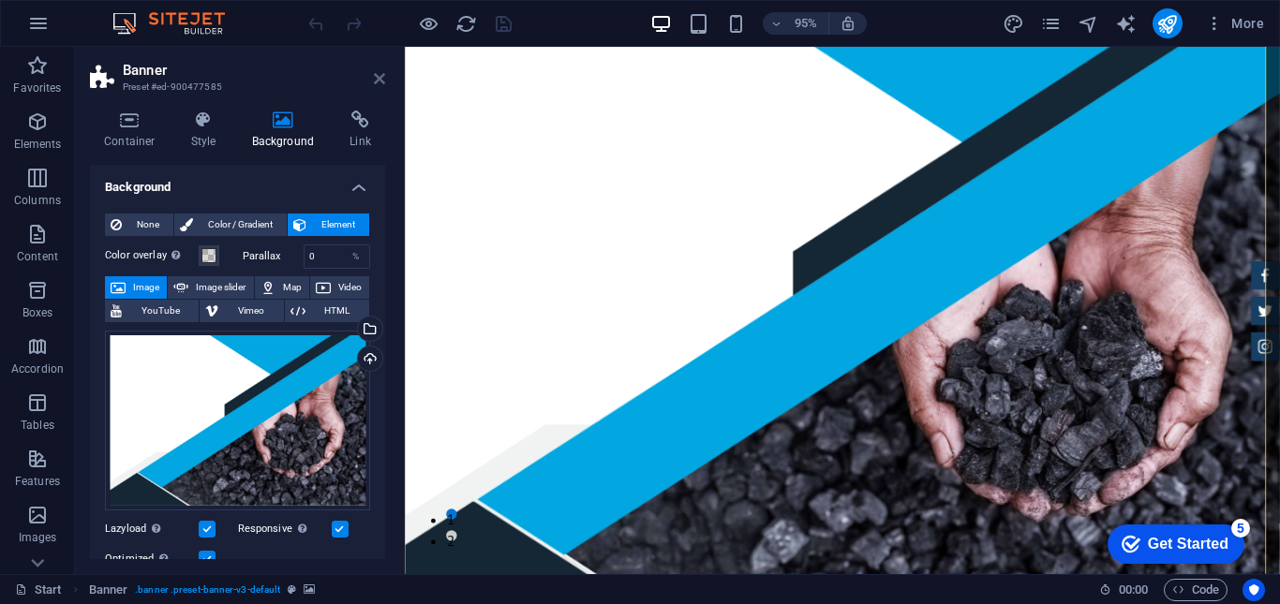
click at [377, 72] on icon at bounding box center [379, 78] width 11 height 15
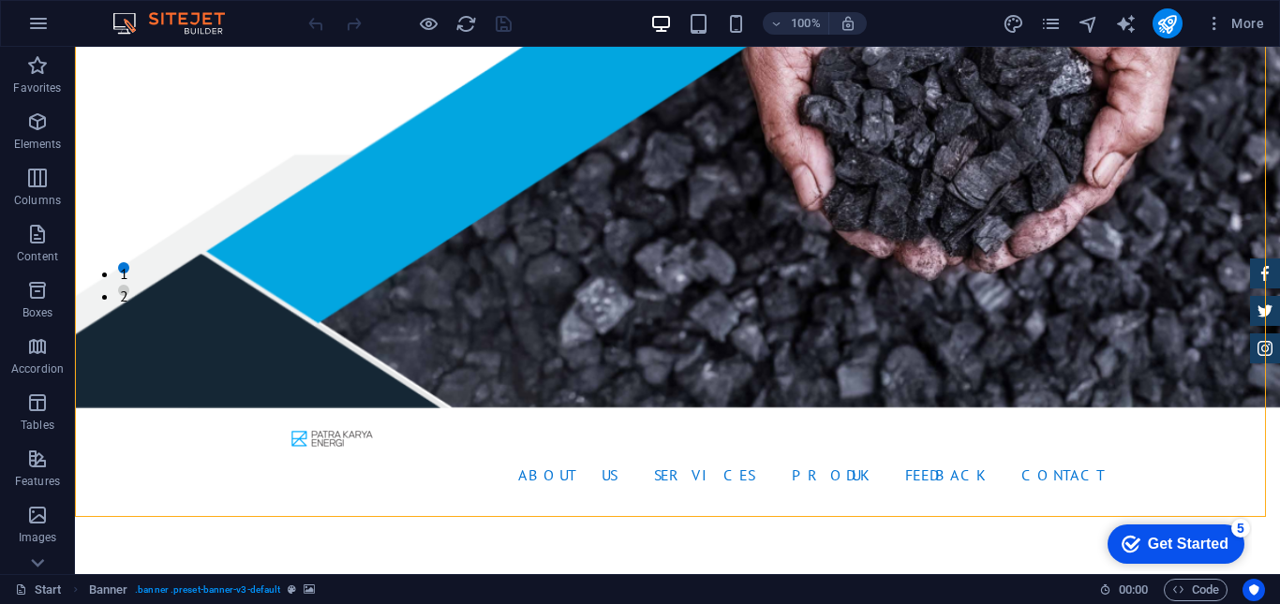
scroll to position [374, 0]
